Goal: Task Accomplishment & Management: Manage account settings

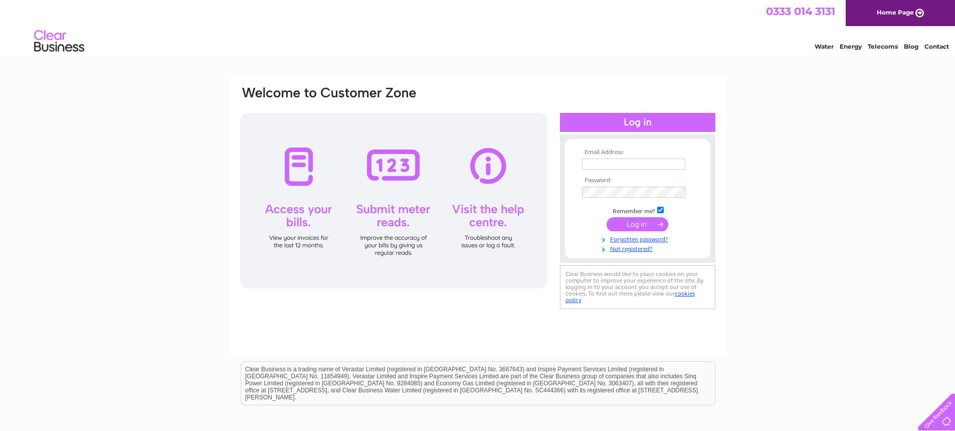
type input "boalerscorner@btinternet.com"
click at [635, 222] on input "submit" at bounding box center [638, 224] width 62 height 14
click at [628, 221] on input "submit" at bounding box center [638, 224] width 62 height 14
type input "[EMAIL_ADDRESS][DOMAIN_NAME]"
click at [859, 260] on div "Email Address: boalerscorner@btinternet.com Password:" at bounding box center [477, 301] width 955 height 452
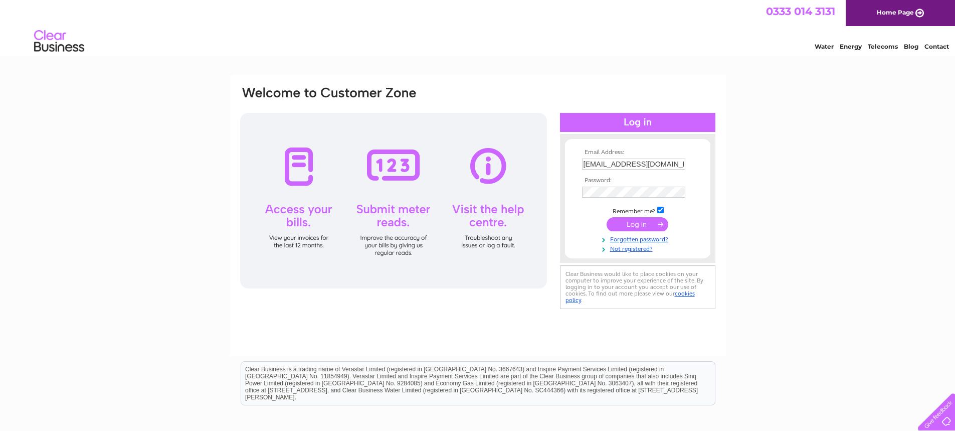
click at [635, 225] on input "submit" at bounding box center [638, 224] width 62 height 14
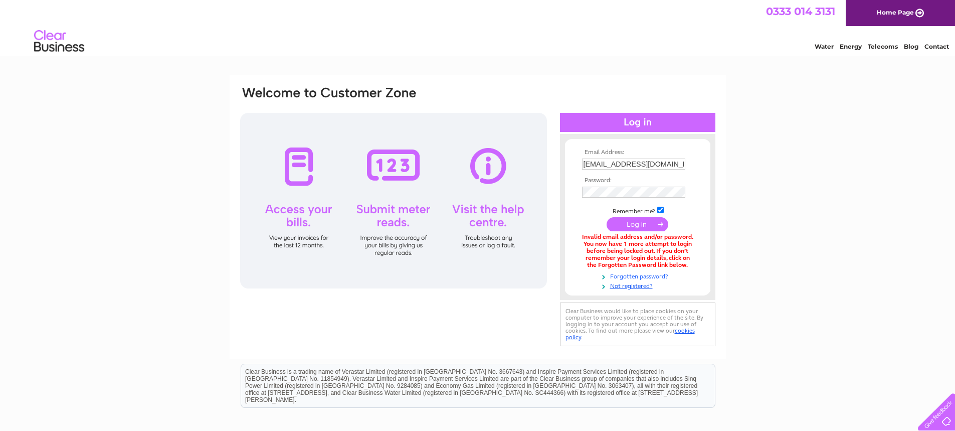
click at [647, 275] on link "Forgotten password?" at bounding box center [639, 276] width 114 height 10
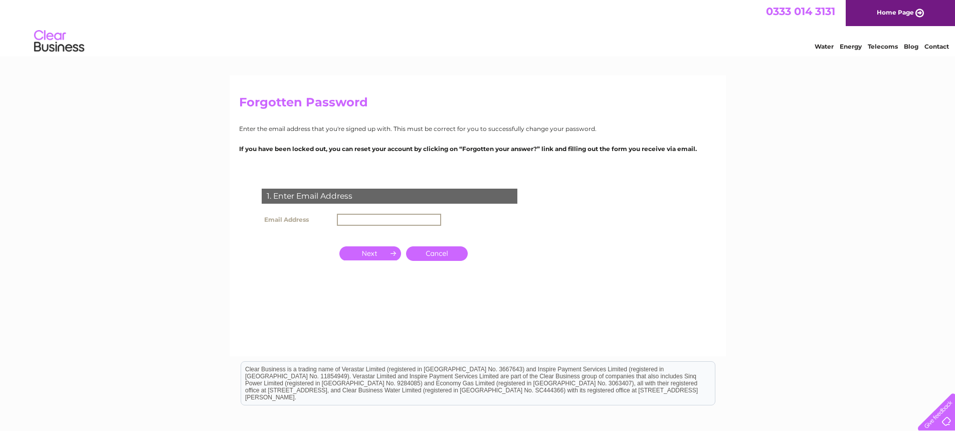
click at [342, 217] on input "text" at bounding box center [389, 220] width 104 height 12
type input "boalerscorner@btinternet.com"
click at [375, 252] on input "button" at bounding box center [370, 252] width 62 height 14
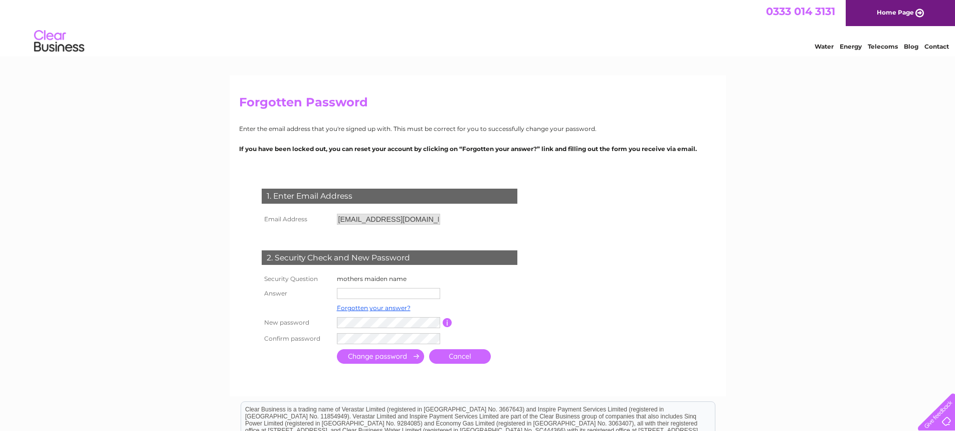
click at [339, 292] on input "text" at bounding box center [388, 293] width 103 height 11
type input "Dixon"
click at [660, 329] on form "1. Enter Email Address Email Address boalerscorner@btinternet.com Cancel Answer" at bounding box center [477, 277] width 477 height 218
click at [364, 357] on input "submit" at bounding box center [380, 356] width 87 height 15
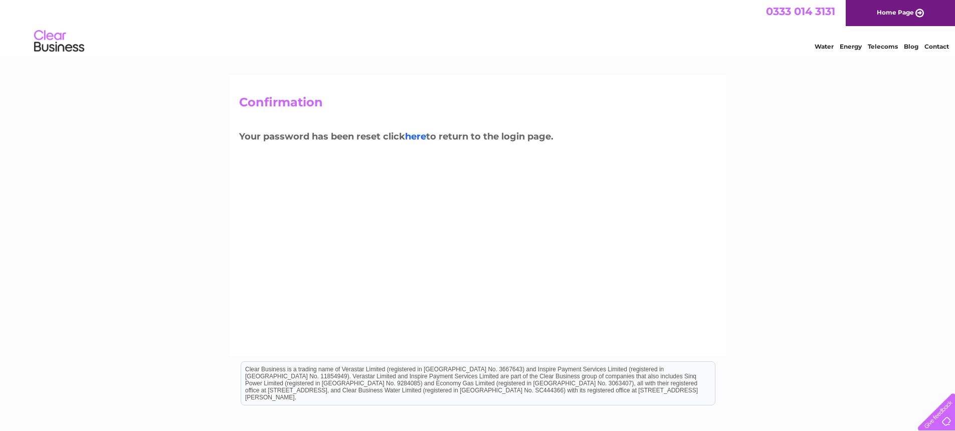
click at [868, 50] on link "here" at bounding box center [883, 45] width 30 height 10
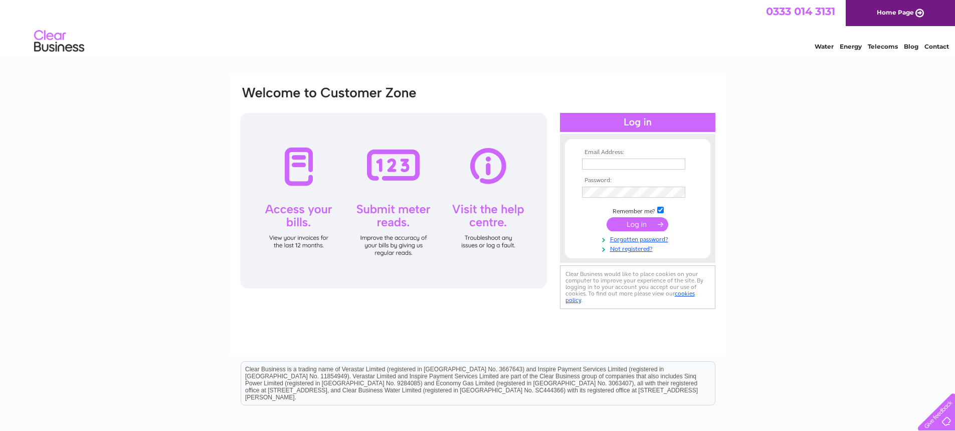
type input "boalerscorner@btinternet.com"
click at [635, 223] on input "submit" at bounding box center [638, 224] width 62 height 14
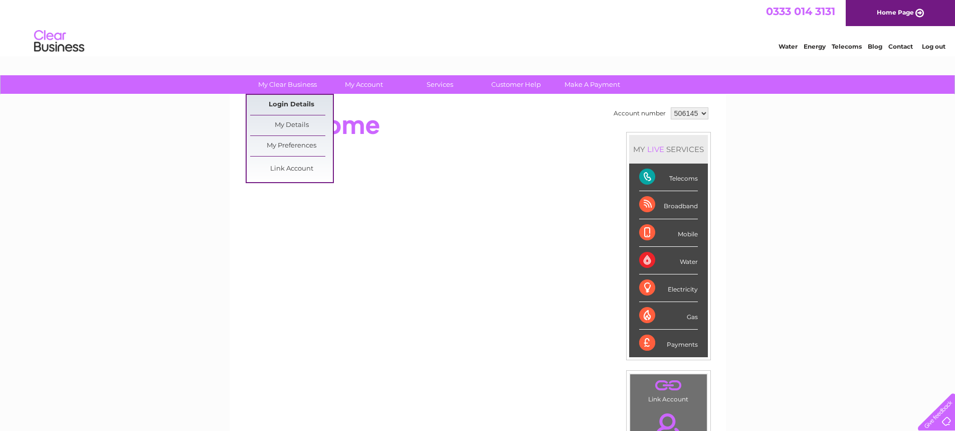
click at [888, 50] on link "Login Details" at bounding box center [900, 45] width 25 height 10
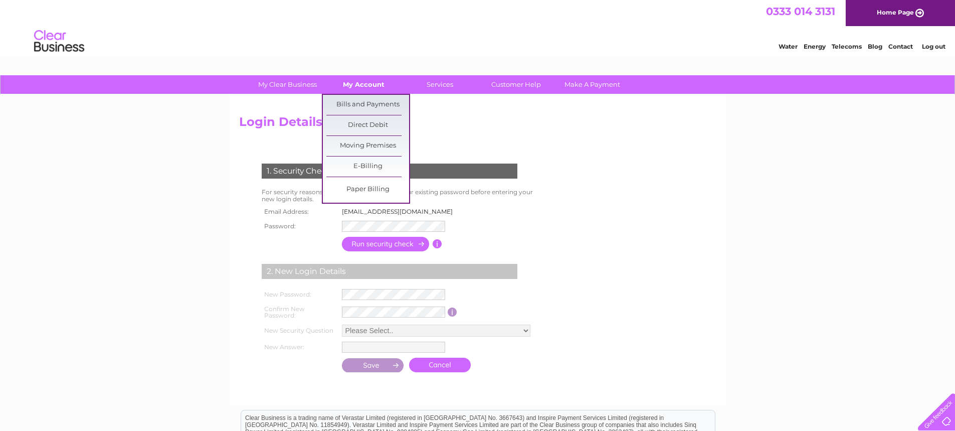
click at [366, 83] on link "My Account" at bounding box center [363, 84] width 83 height 19
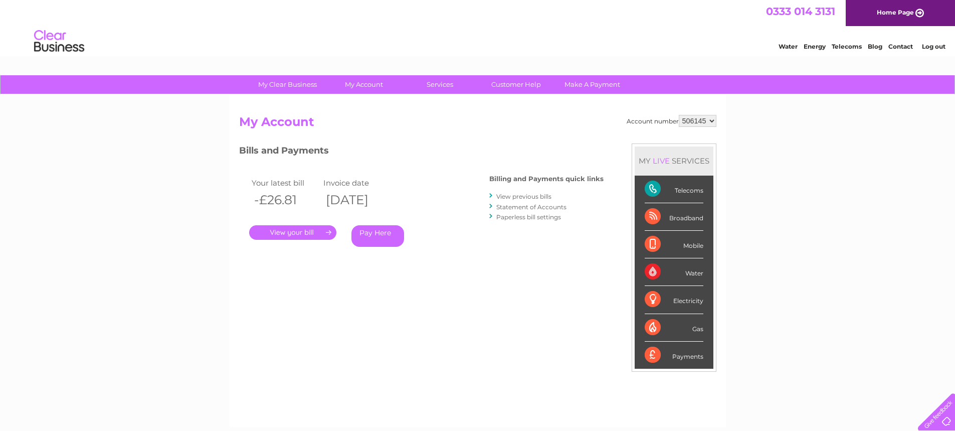
click at [289, 228] on link "." at bounding box center [292, 232] width 87 height 15
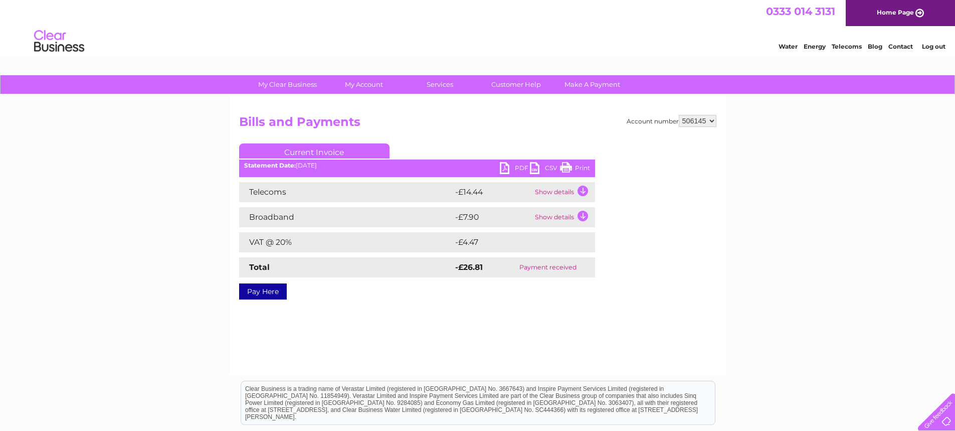
click at [503, 169] on link "PDF" at bounding box center [515, 169] width 30 height 15
click at [583, 190] on td "Show details" at bounding box center [563, 192] width 63 height 20
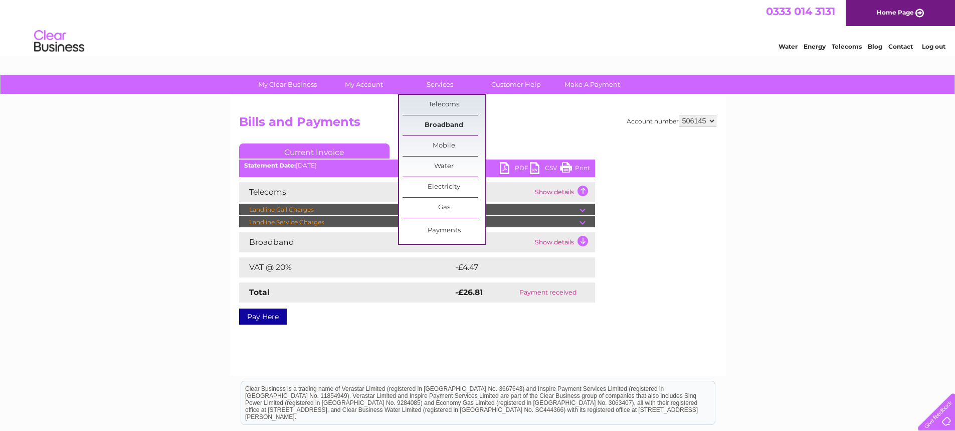
click at [449, 124] on link "Broadband" at bounding box center [444, 125] width 83 height 20
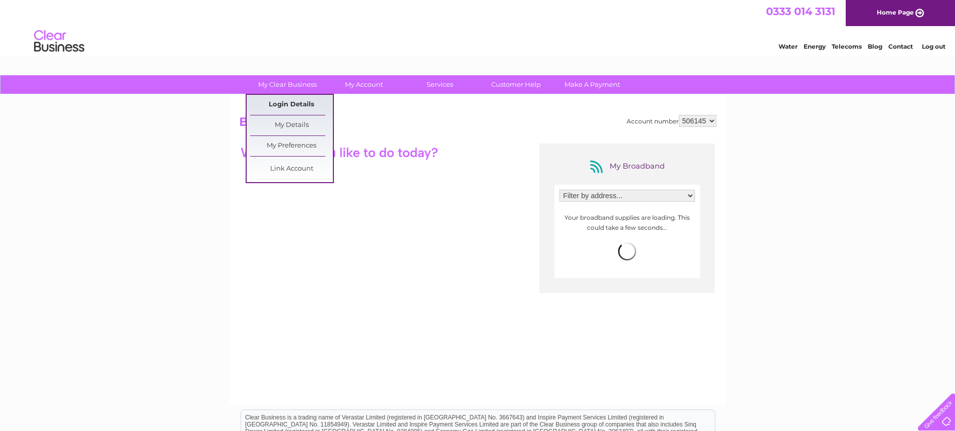
click at [888, 50] on link "Login Details" at bounding box center [900, 45] width 25 height 10
